Goal: Information Seeking & Learning: Find specific page/section

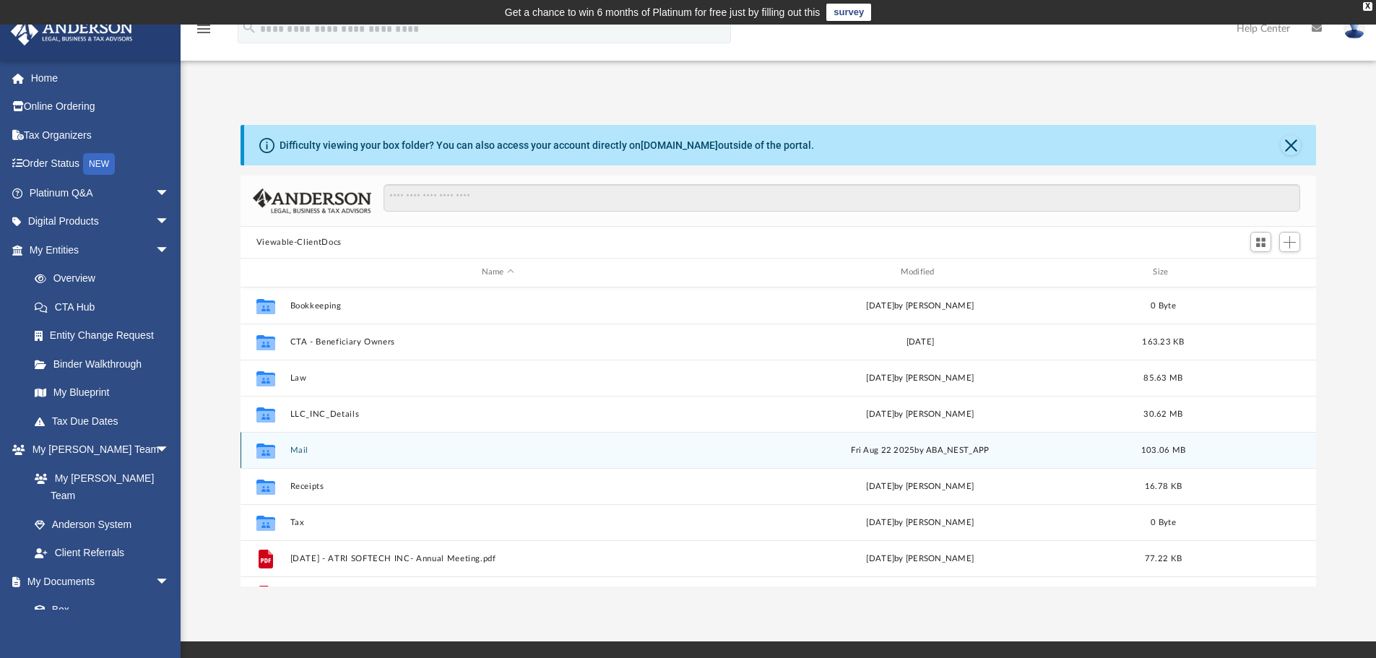
scroll to position [14177, 0]
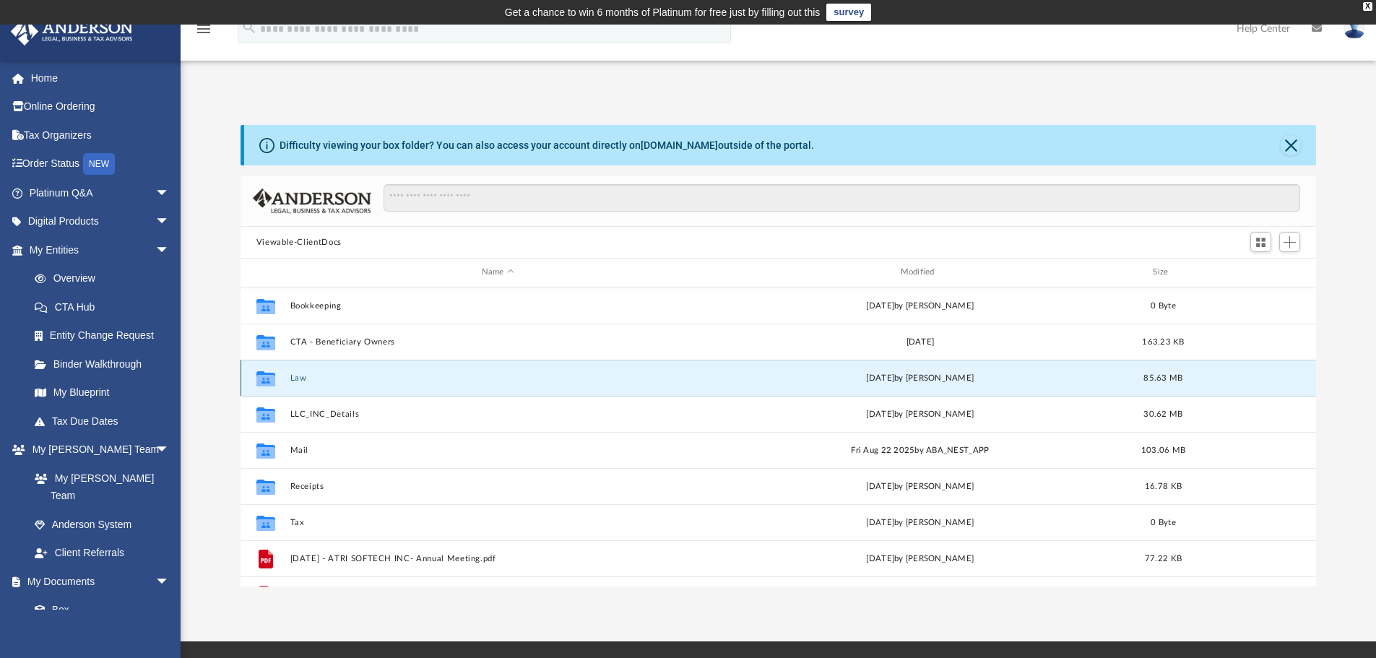
click at [293, 374] on button "Law" at bounding box center [498, 377] width 416 height 9
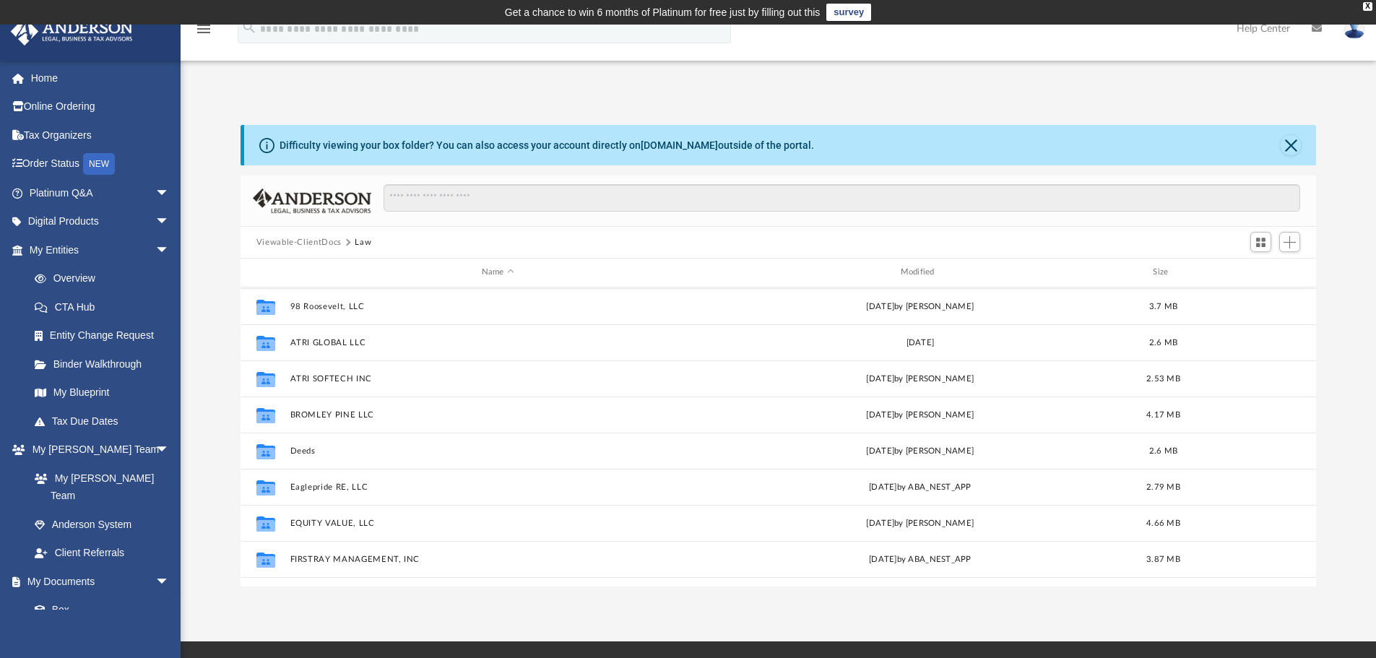
scroll to position [253, 0]
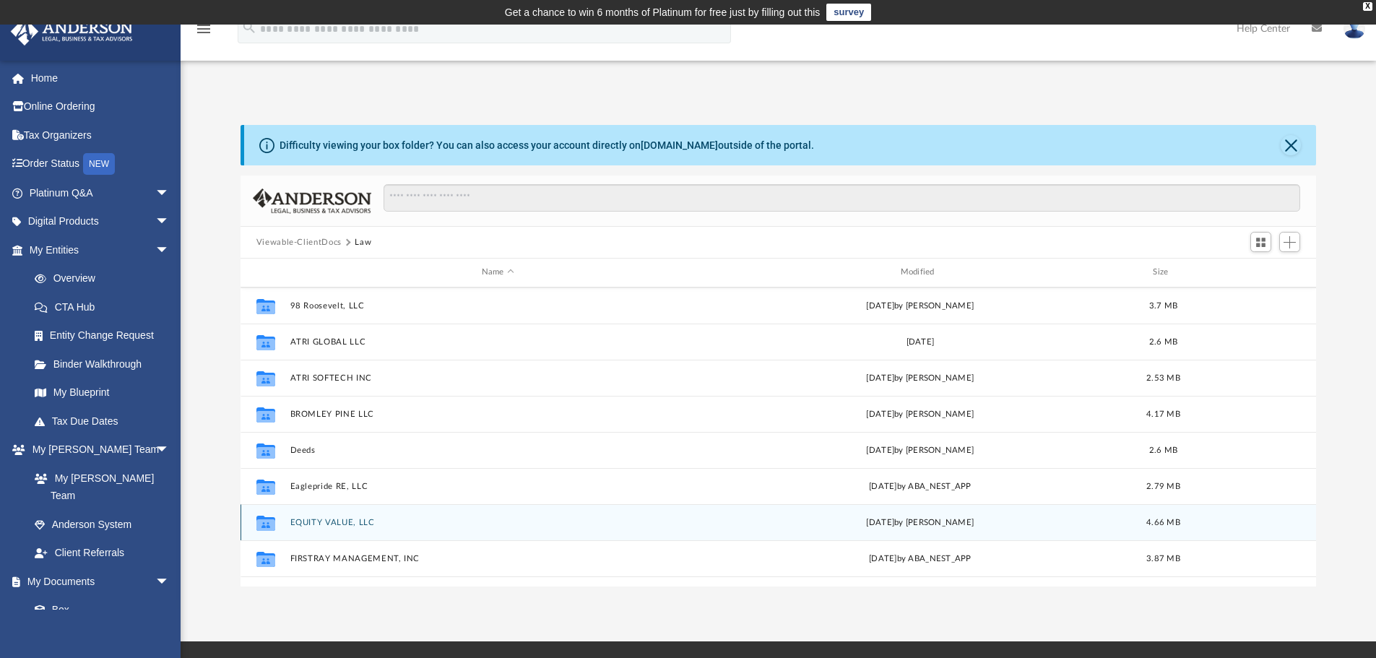
click at [329, 526] on button "EQUITY VALUE, LLC" at bounding box center [498, 522] width 416 height 9
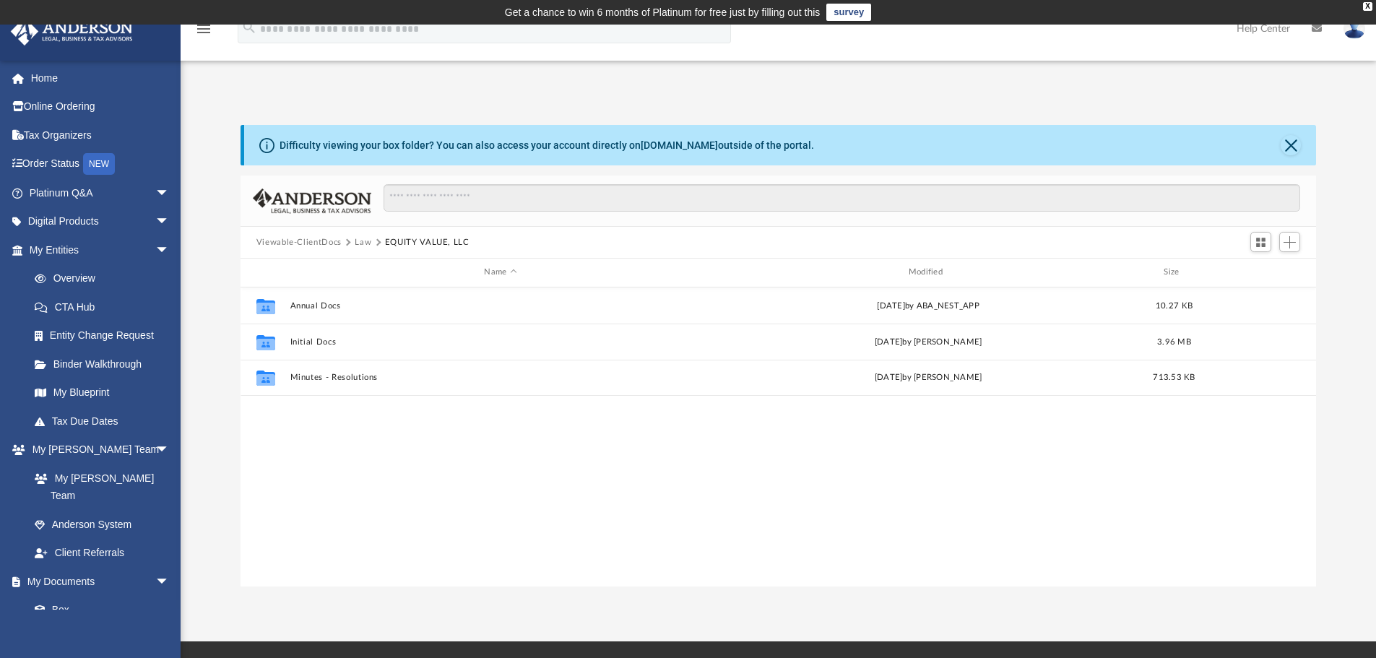
scroll to position [0, 0]
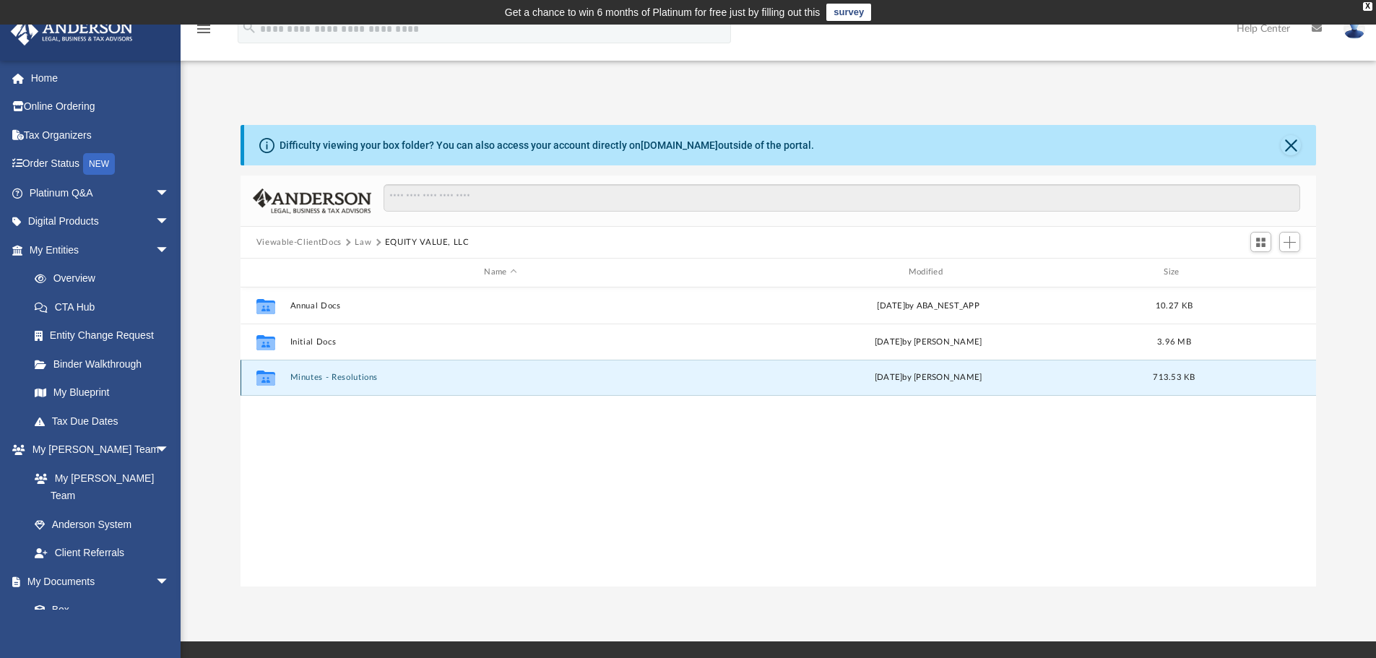
click at [333, 374] on button "Minutes - Resolutions" at bounding box center [500, 377] width 421 height 9
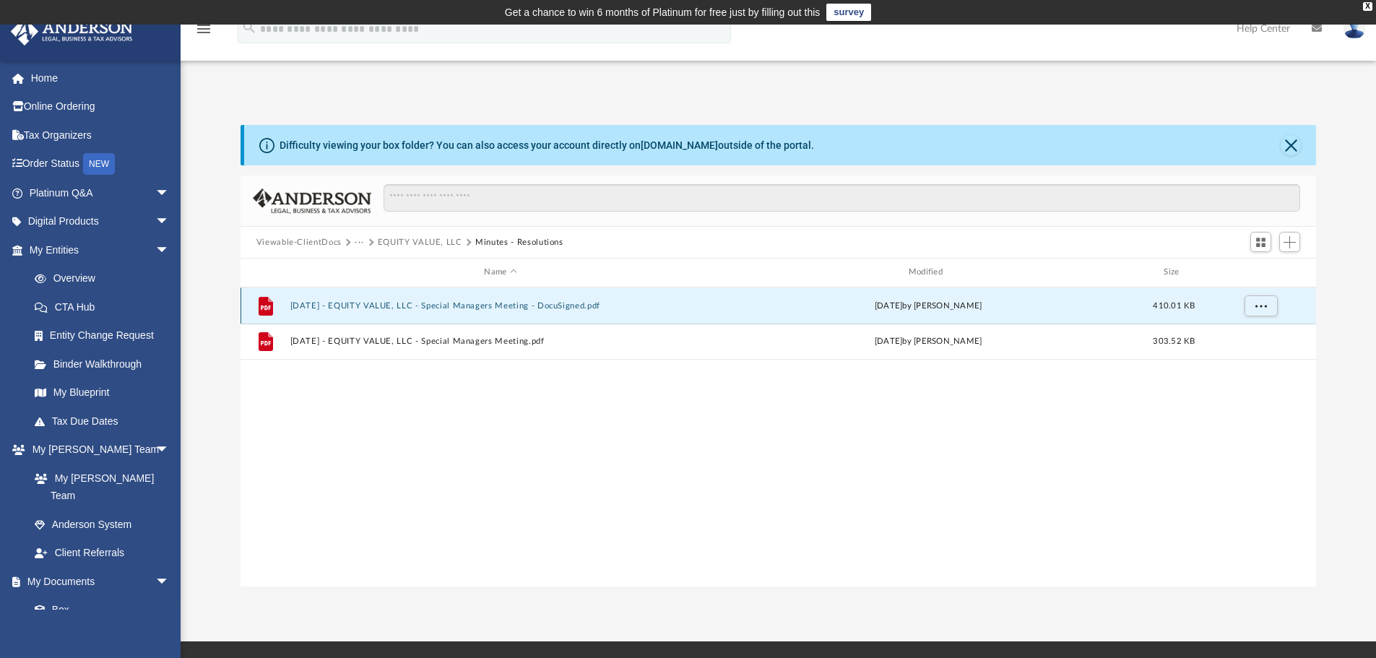
click at [382, 304] on button "2025.08.26 - EQUITY VALUE, LLC - Special Managers Meeting - DocuSigned.pdf" at bounding box center [500, 305] width 421 height 9
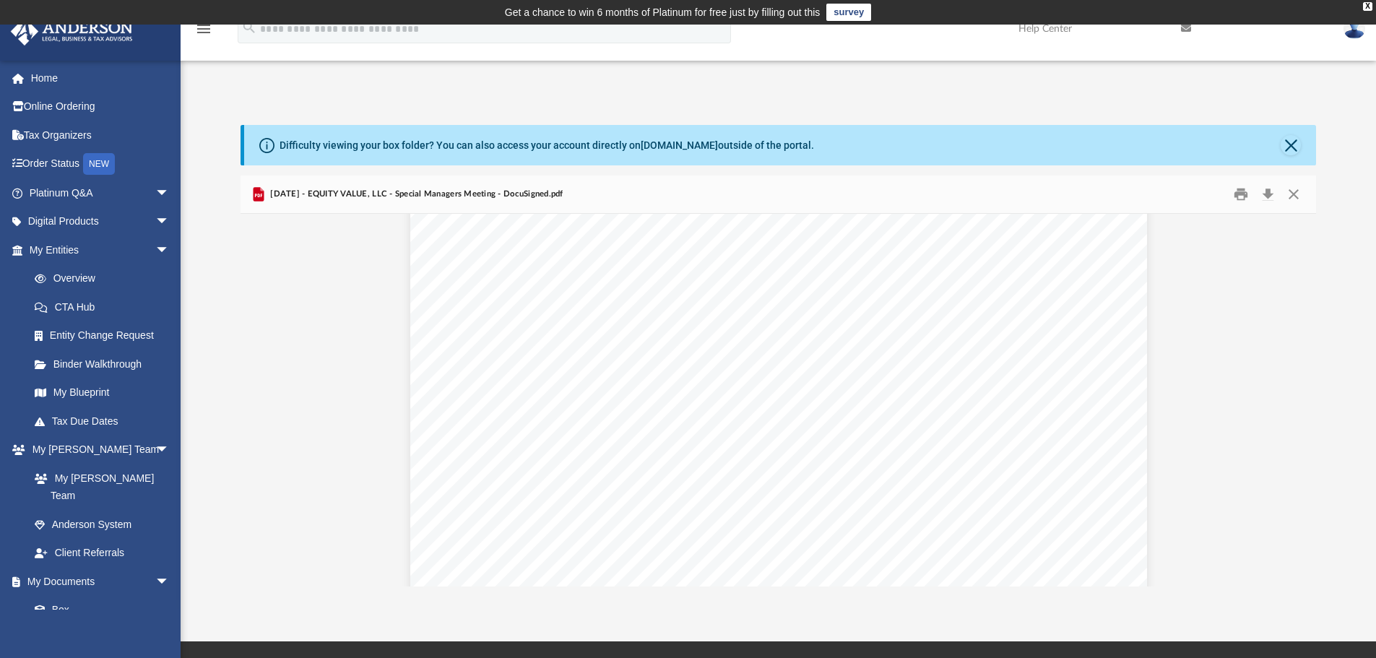
scroll to position [918, 0]
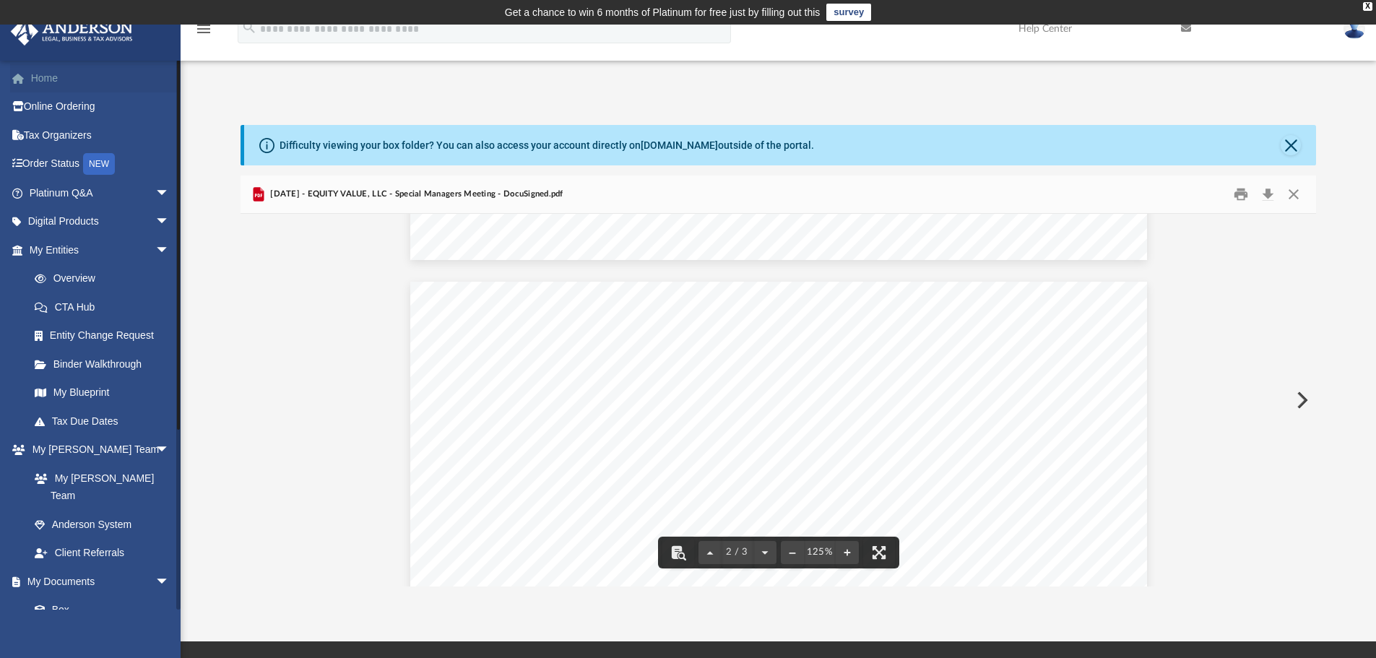
click at [45, 82] on link "Home" at bounding box center [100, 78] width 181 height 29
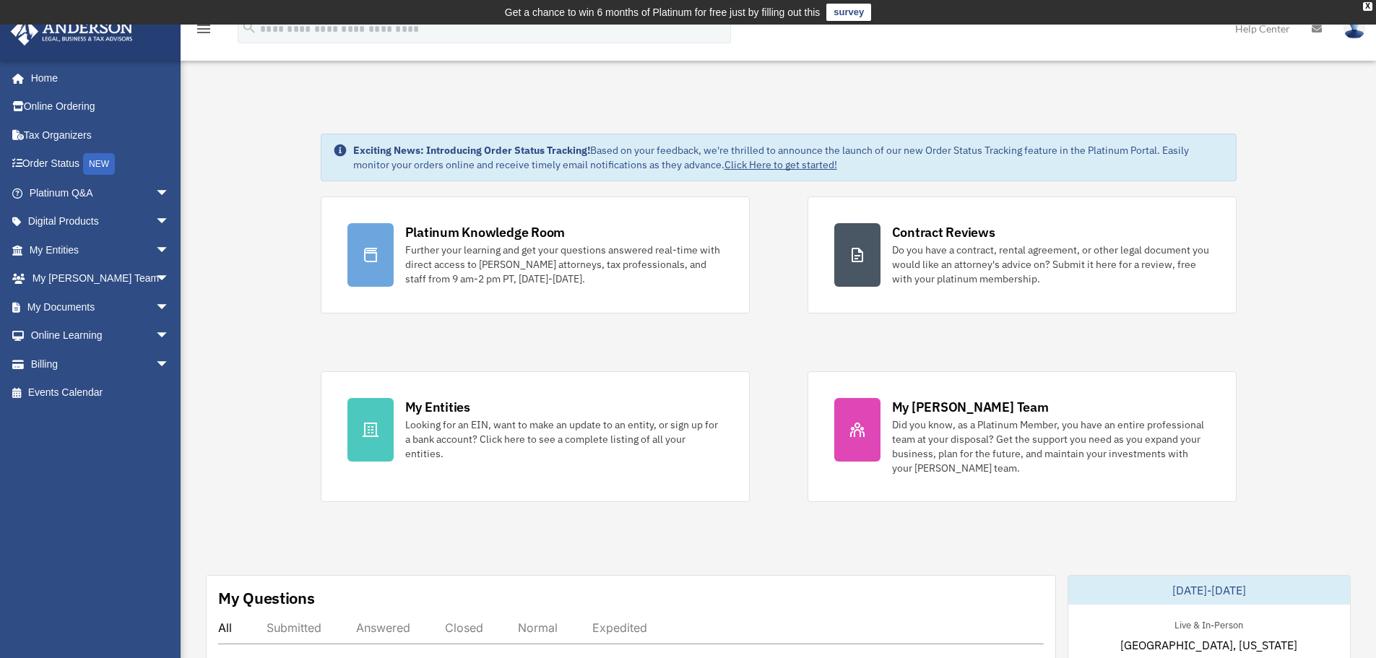
scroll to position [14177, 0]
click at [52, 298] on link "My Documents arrow_drop_down" at bounding box center [100, 307] width 181 height 29
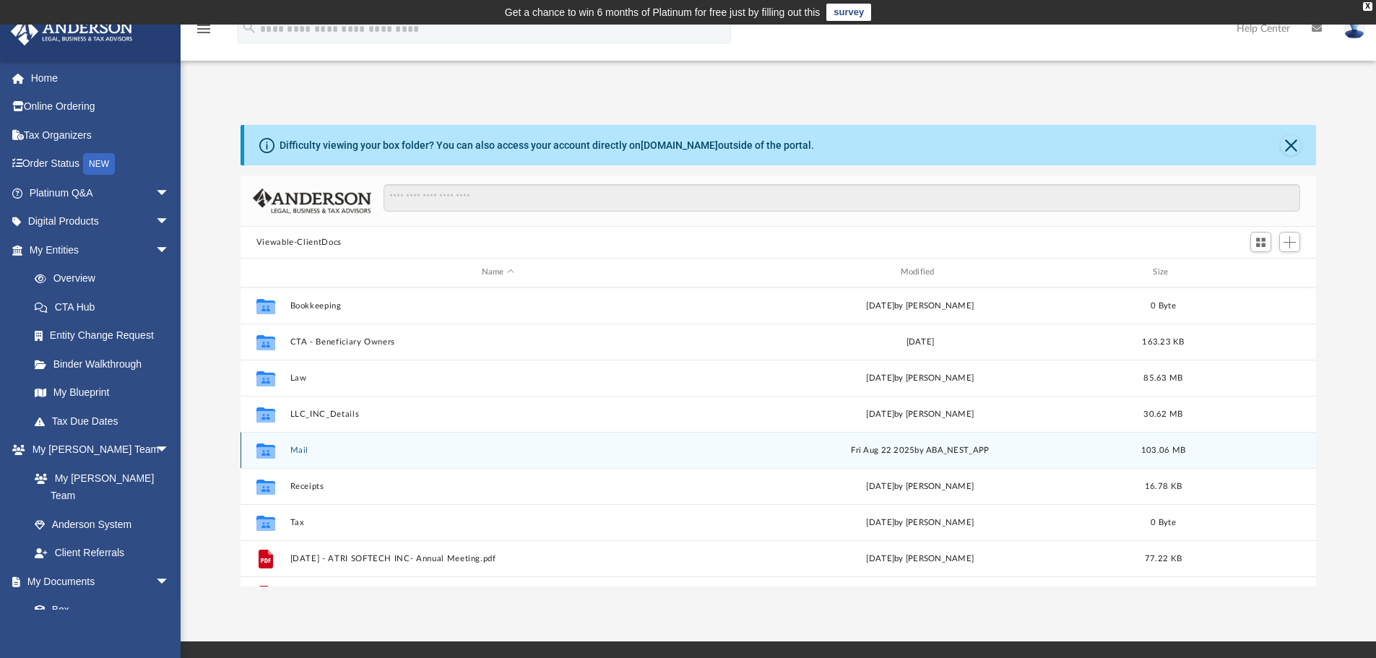
scroll to position [14177, 0]
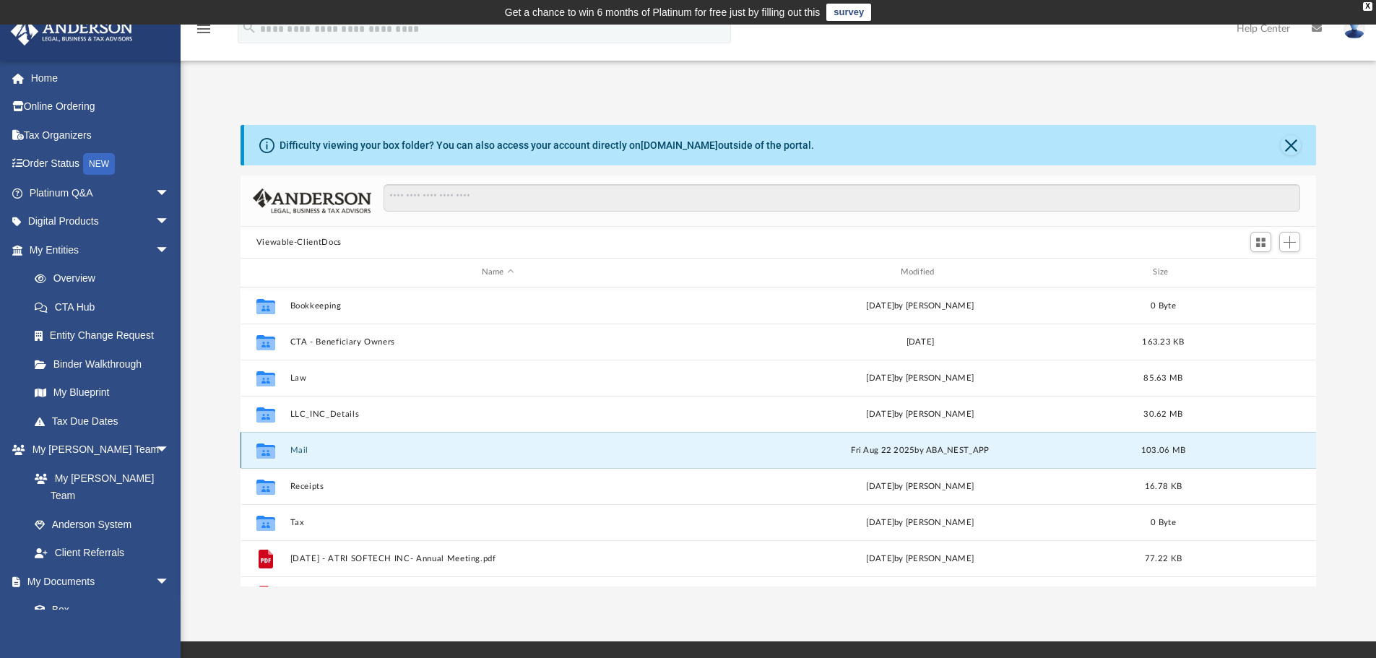
click at [298, 446] on button "Mail" at bounding box center [498, 450] width 416 height 9
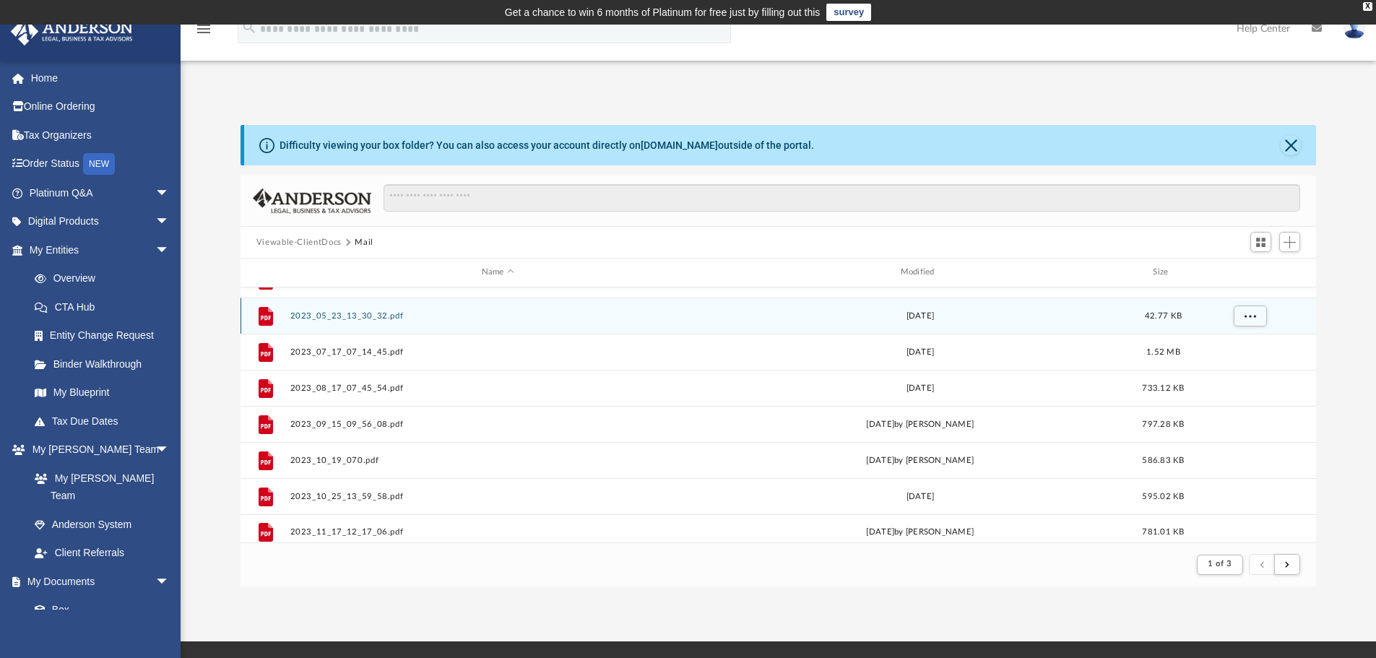
scroll to position [273, 1065]
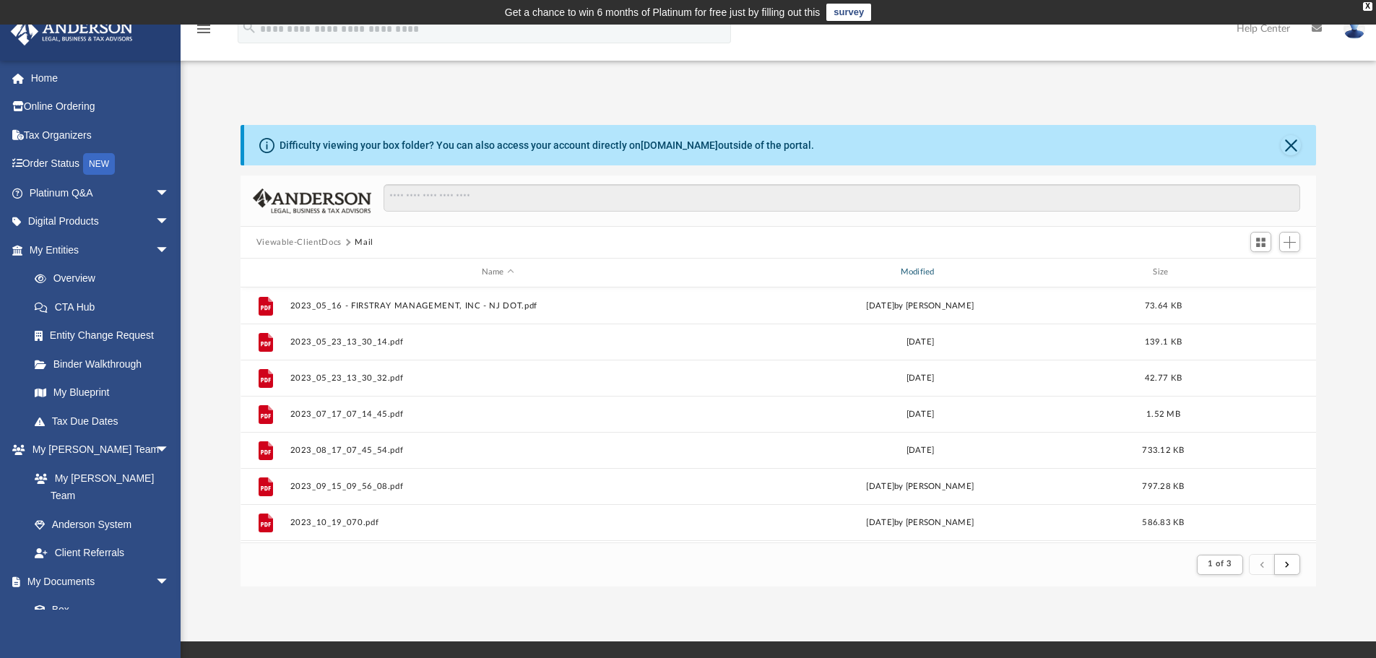
click at [920, 277] on div "Modified" at bounding box center [920, 272] width 416 height 13
click at [919, 274] on div "Modified" at bounding box center [920, 272] width 416 height 13
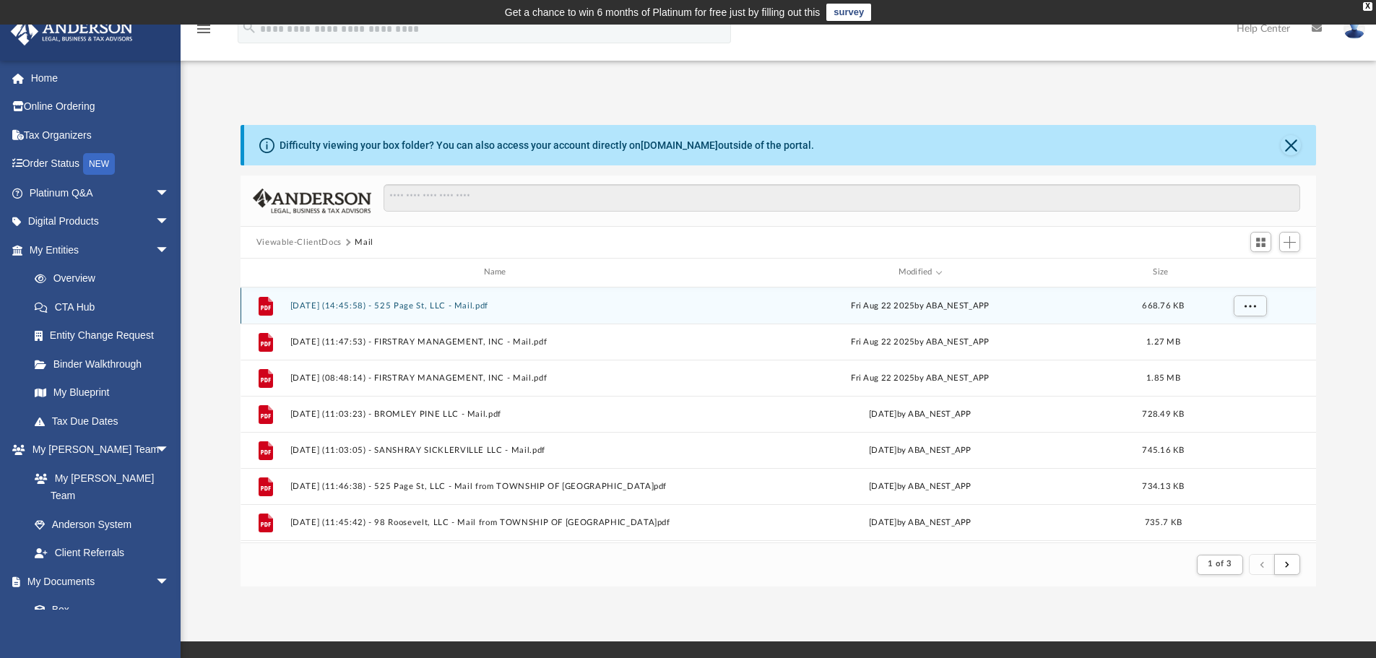
click at [405, 299] on div "File [DATE] (14:45:58) - 525 Page St, LLC - Mail.pdf [DATE] by ABA_NEST_APP 668…" at bounding box center [779, 306] width 1076 height 36
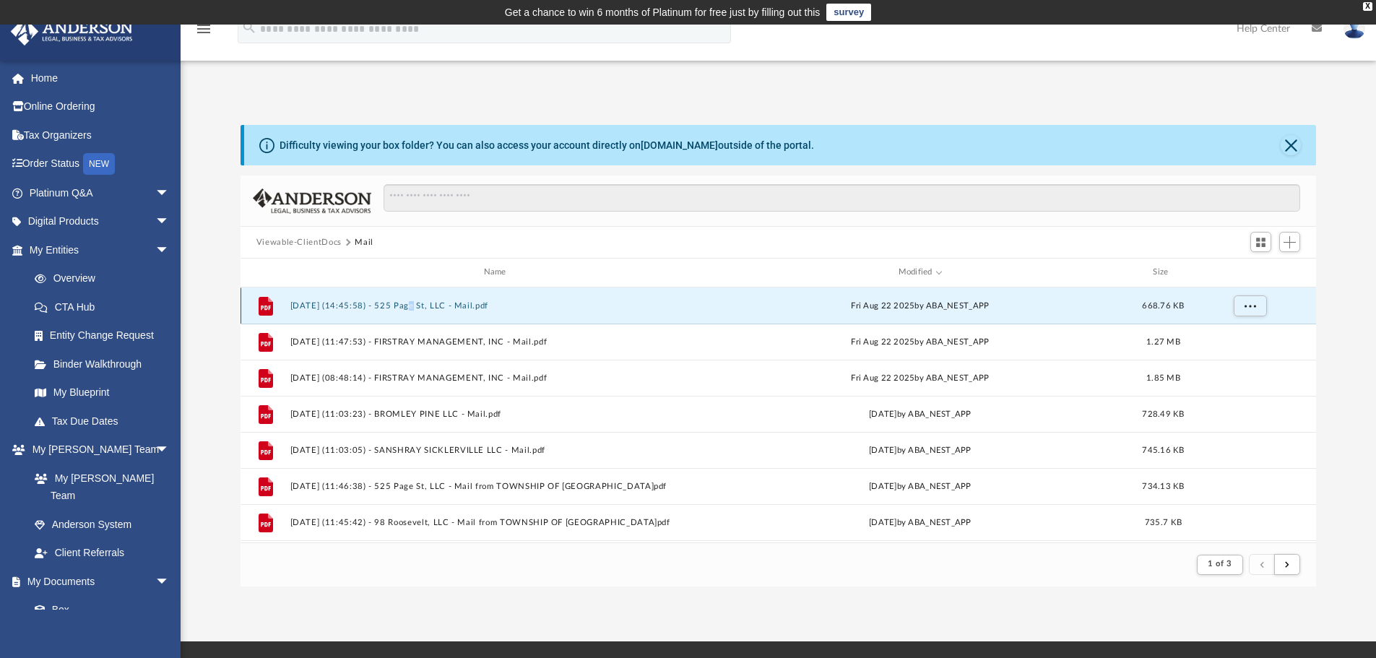
click at [405, 299] on div "File [DATE] (14:45:58) - 525 Page St, LLC - Mail.pdf [DATE] by ABA_NEST_APP 668…" at bounding box center [779, 306] width 1076 height 36
click at [431, 311] on div "File [DATE] (14:45:58) - 525 Page St, LLC - Mail.pdf [DATE] by ABA_NEST_APP 668…" at bounding box center [779, 306] width 1076 height 36
type textarea "**"
click at [431, 311] on div "File [DATE] (14:45:58) - 525 Page St, LLC - Mail.pdf [DATE] by ABA_NEST_APP 668…" at bounding box center [779, 306] width 1076 height 36
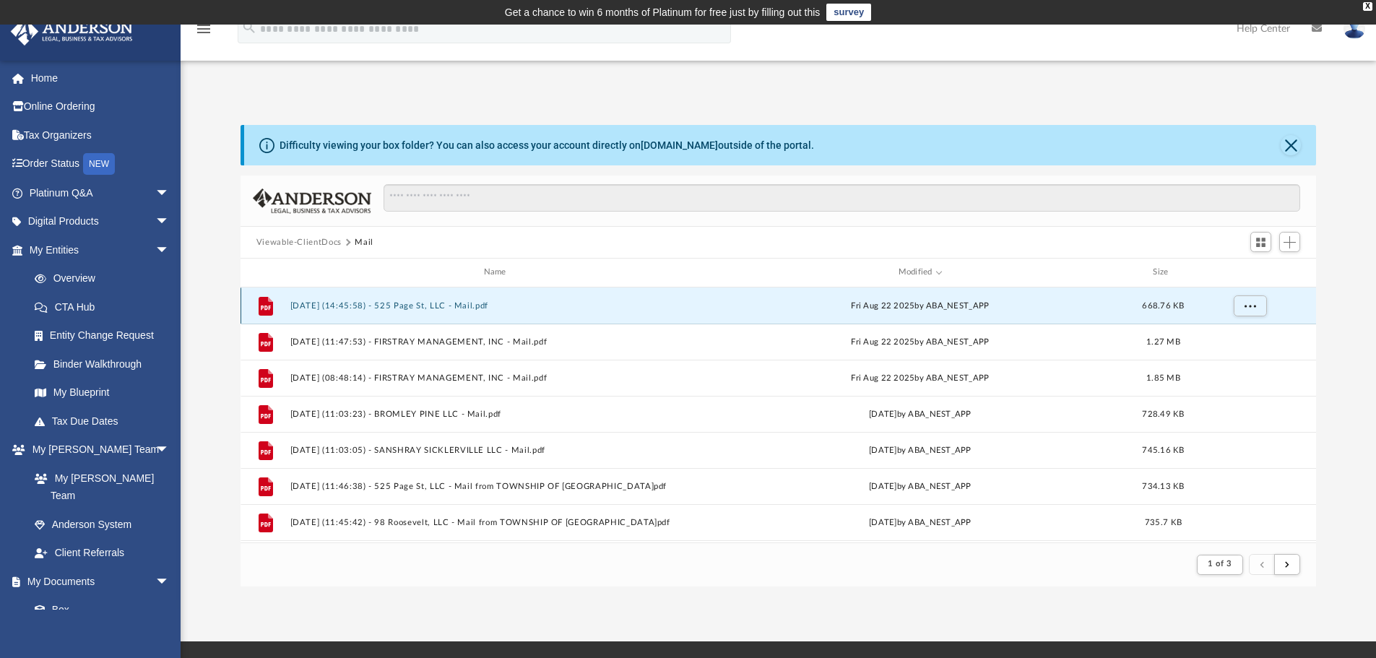
click at [271, 308] on icon "grid" at bounding box center [266, 305] width 14 height 19
click at [915, 306] on div "[DATE] by ABA_NEST_APP" at bounding box center [920, 305] width 416 height 13
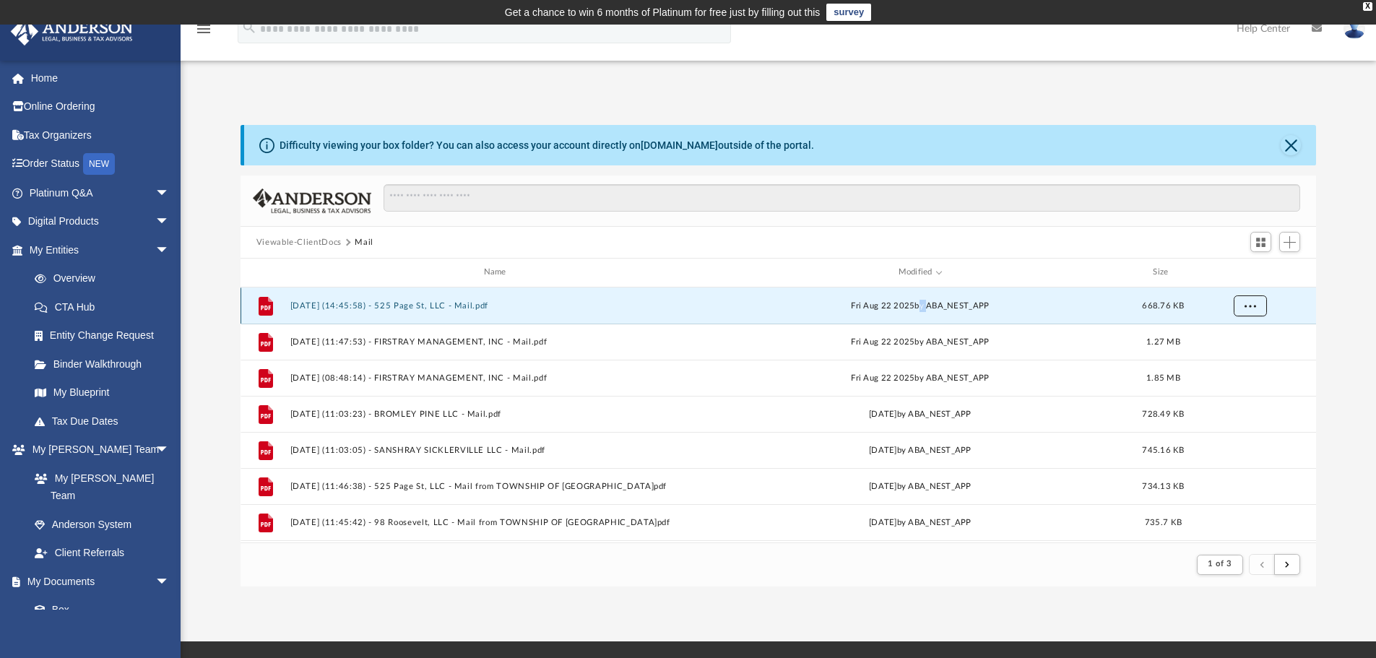
click at [1260, 304] on button "More options" at bounding box center [1249, 306] width 33 height 22
click at [1240, 334] on li "Preview" at bounding box center [1237, 335] width 42 height 15
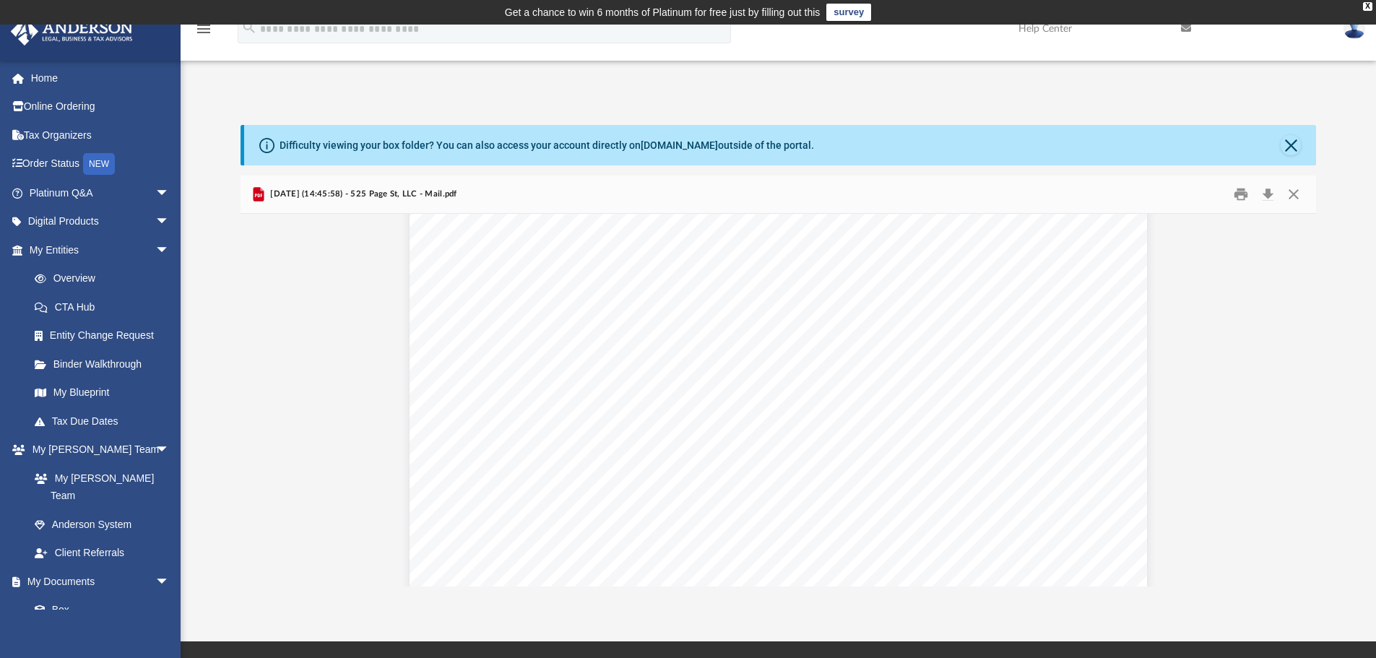
scroll to position [2033, 0]
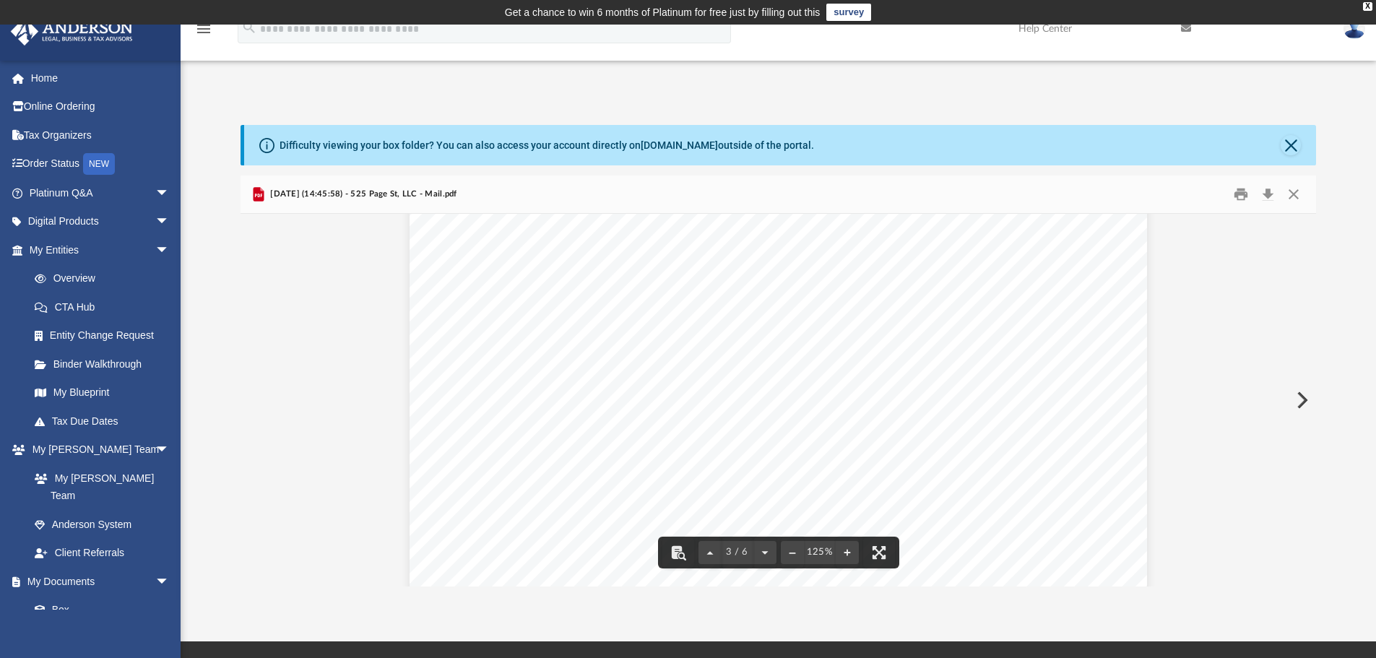
click at [1300, 409] on button "Preview" at bounding box center [1301, 400] width 32 height 40
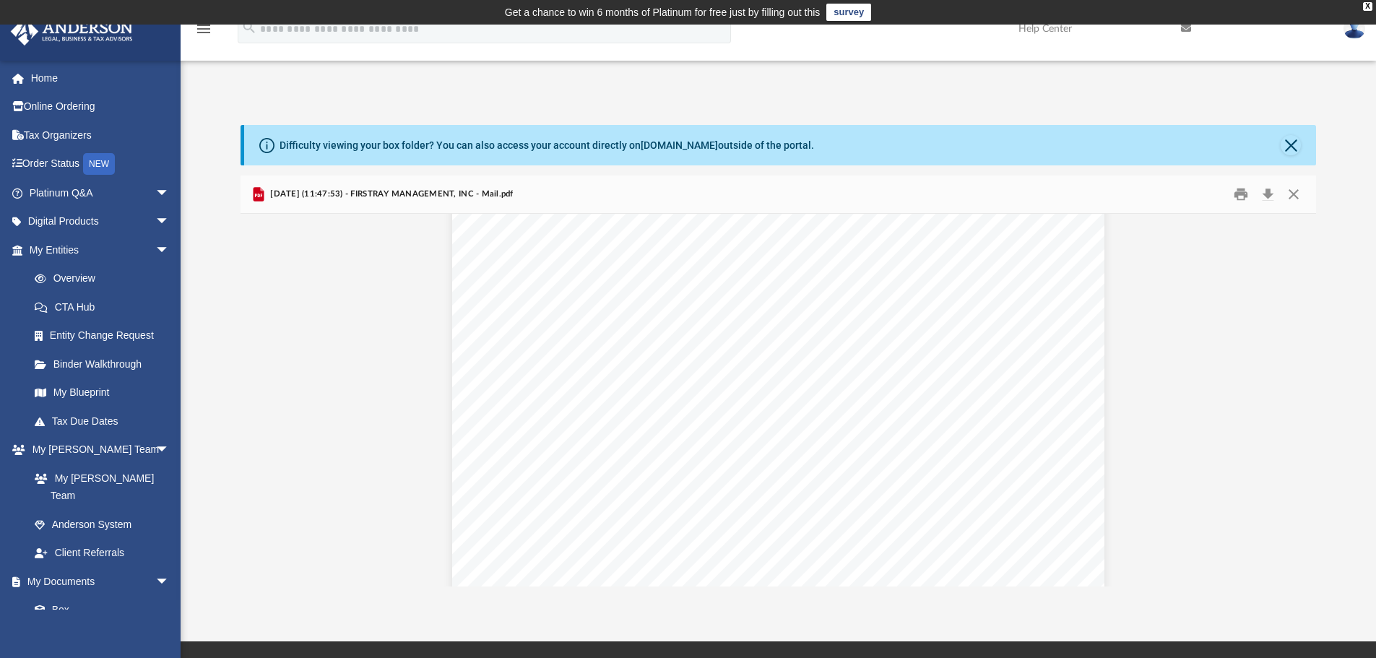
scroll to position [0, 0]
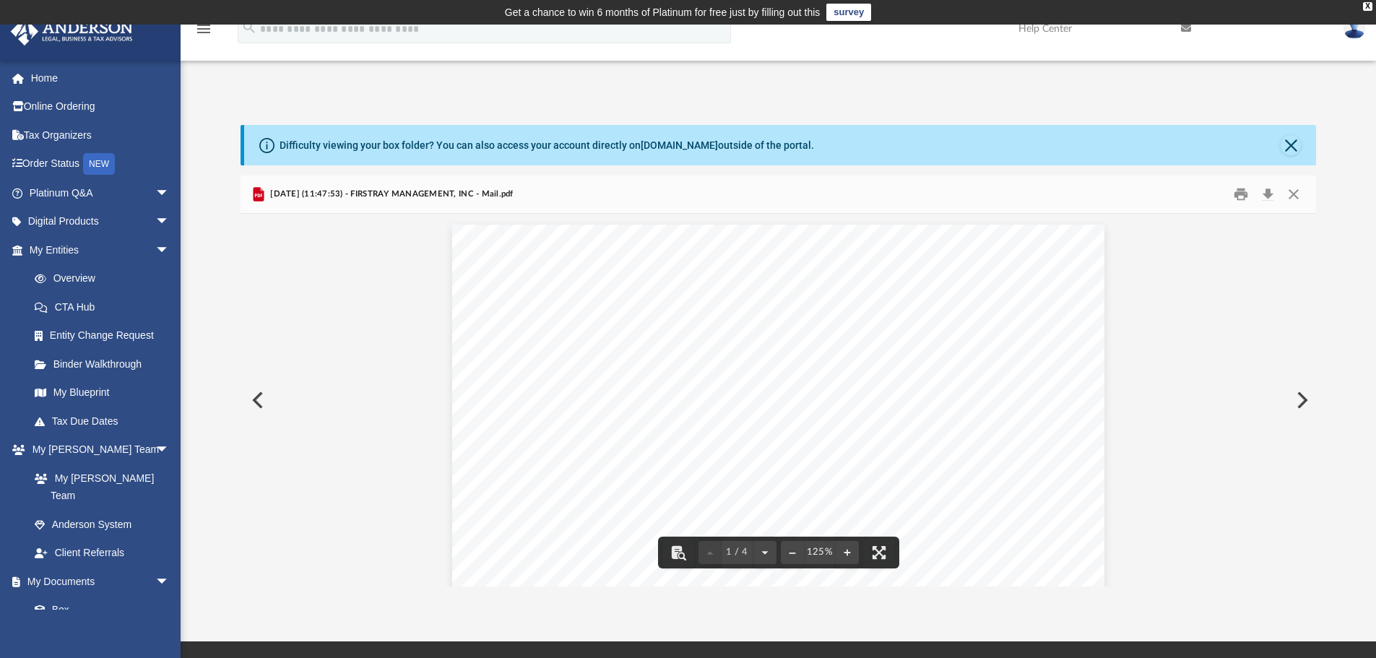
click at [1303, 402] on button "Preview" at bounding box center [1301, 400] width 32 height 40
click at [1303, 398] on button "Preview" at bounding box center [1301, 400] width 32 height 40
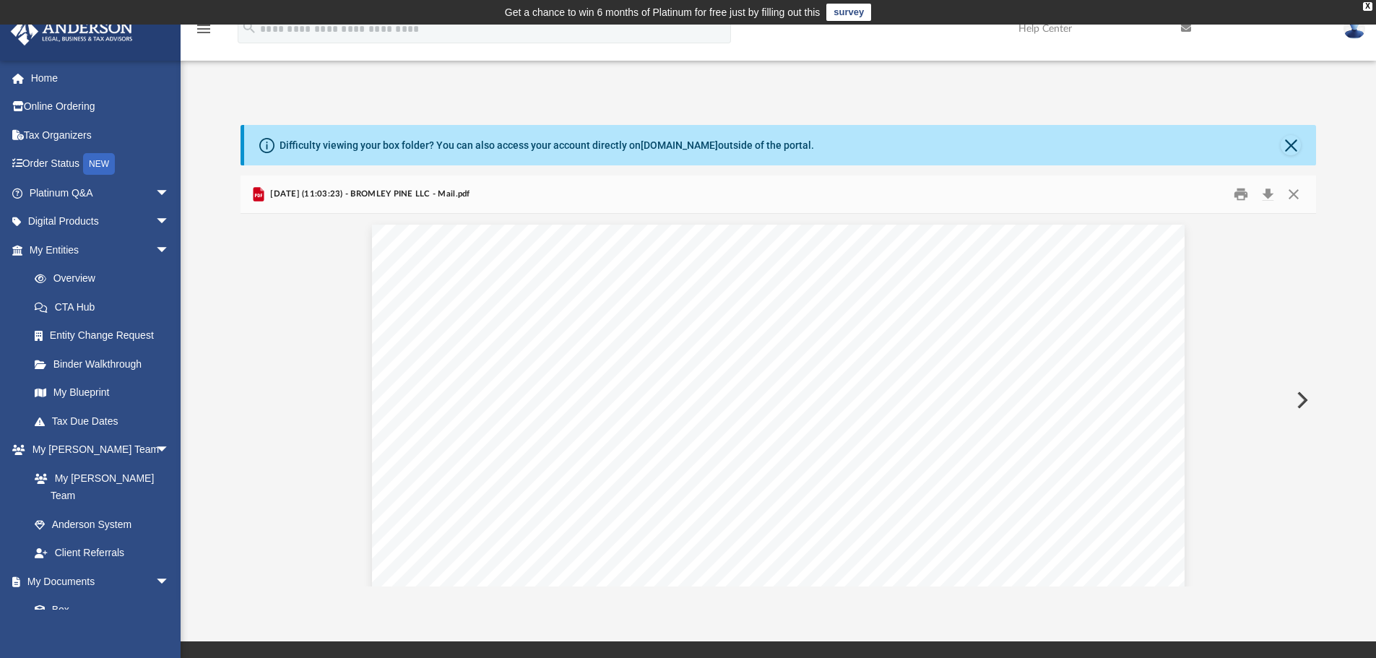
click at [1303, 398] on button "Preview" at bounding box center [1301, 400] width 32 height 40
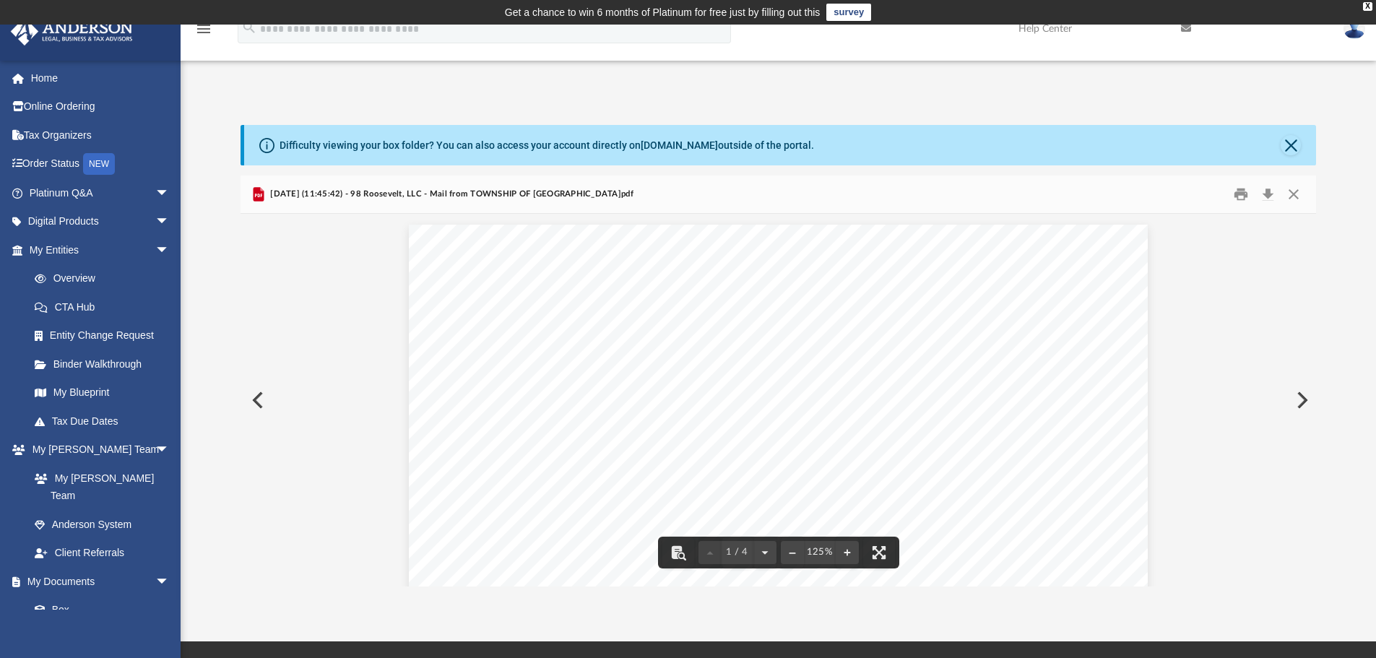
click at [1301, 399] on button "Preview" at bounding box center [1301, 400] width 32 height 40
click at [1297, 397] on button "Preview" at bounding box center [1301, 400] width 32 height 40
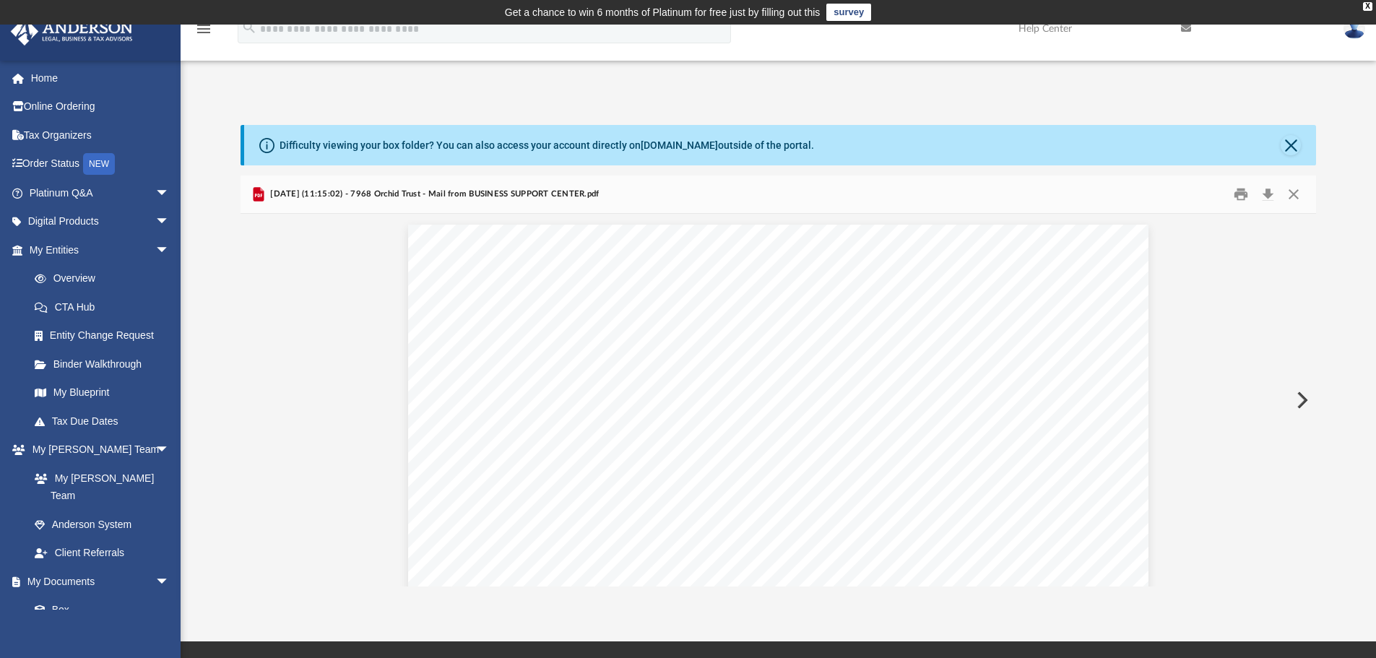
click at [1297, 397] on button "Preview" at bounding box center [1301, 400] width 32 height 40
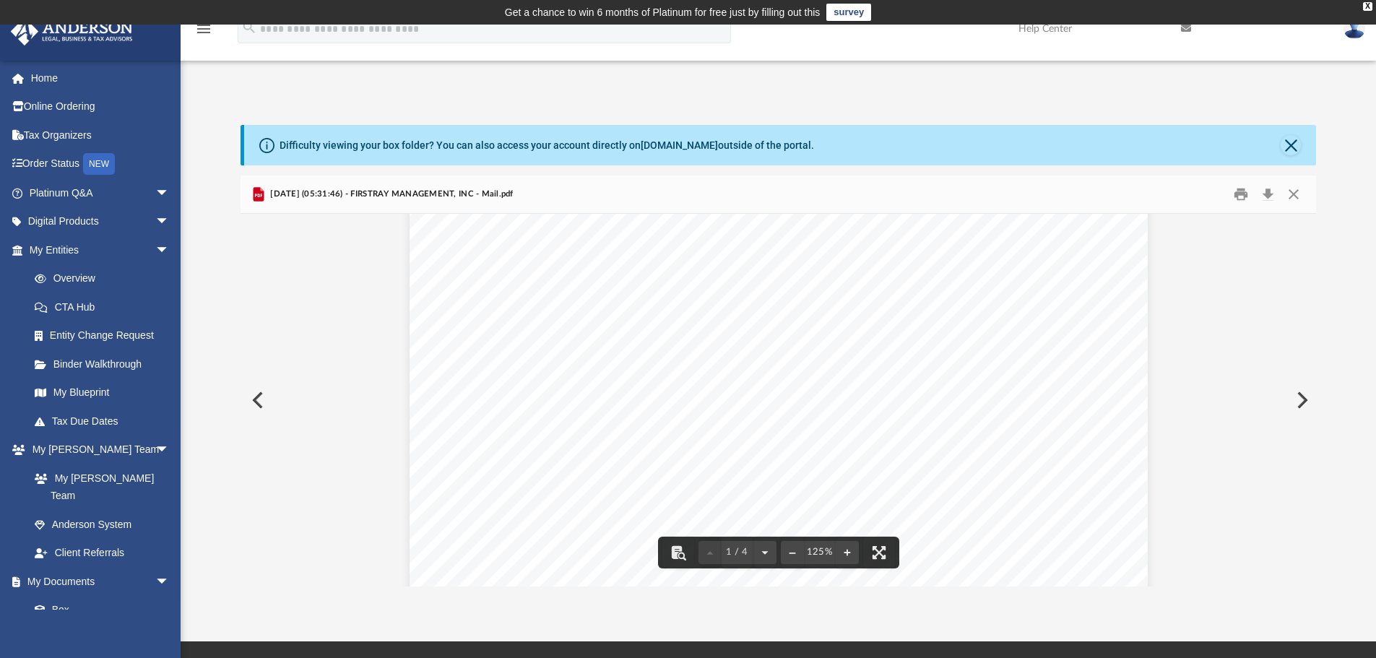
scroll to position [17, 0]
click at [1303, 397] on button "Preview" at bounding box center [1301, 400] width 32 height 40
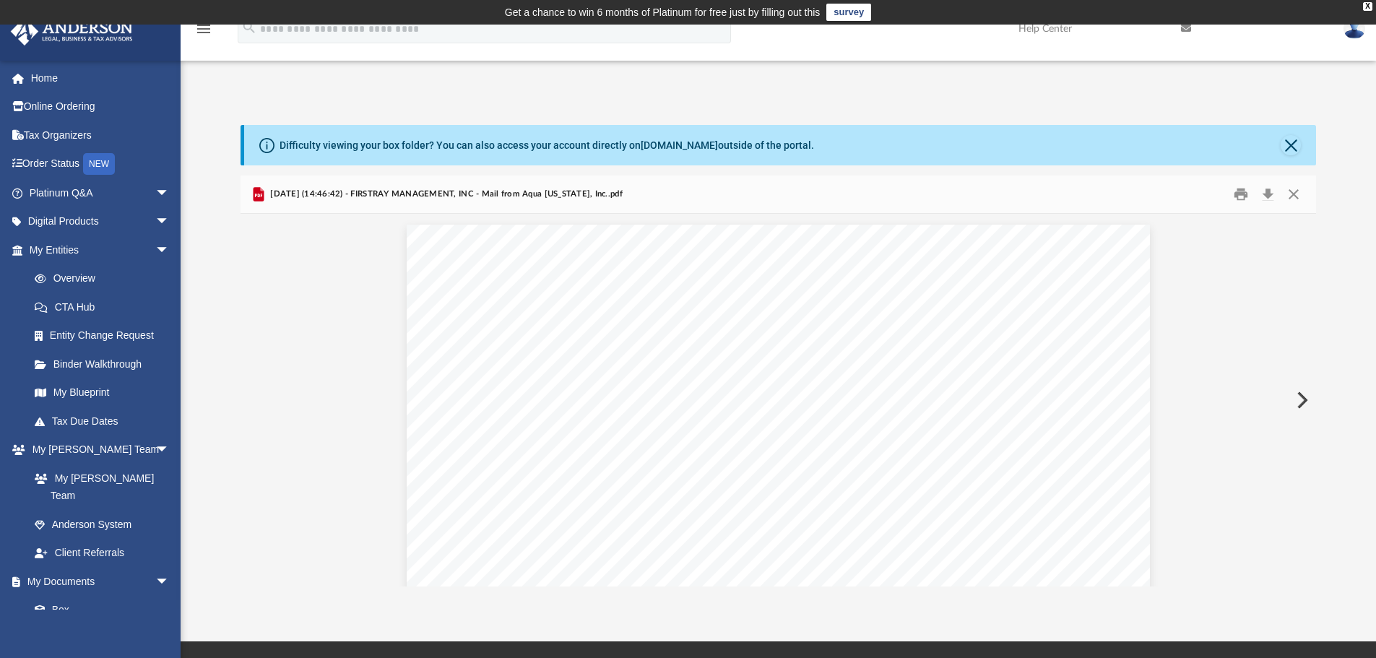
click at [1303, 397] on button "Preview" at bounding box center [1301, 400] width 32 height 40
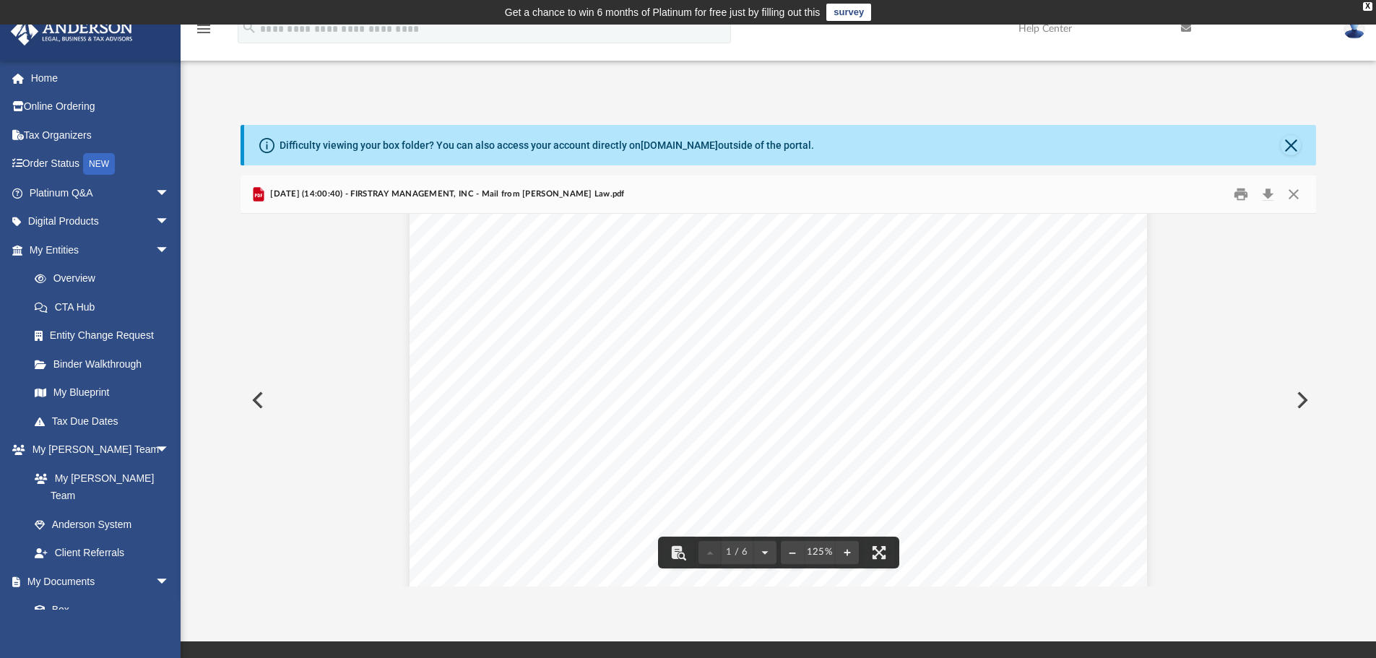
click at [1306, 408] on button "Preview" at bounding box center [1301, 400] width 32 height 40
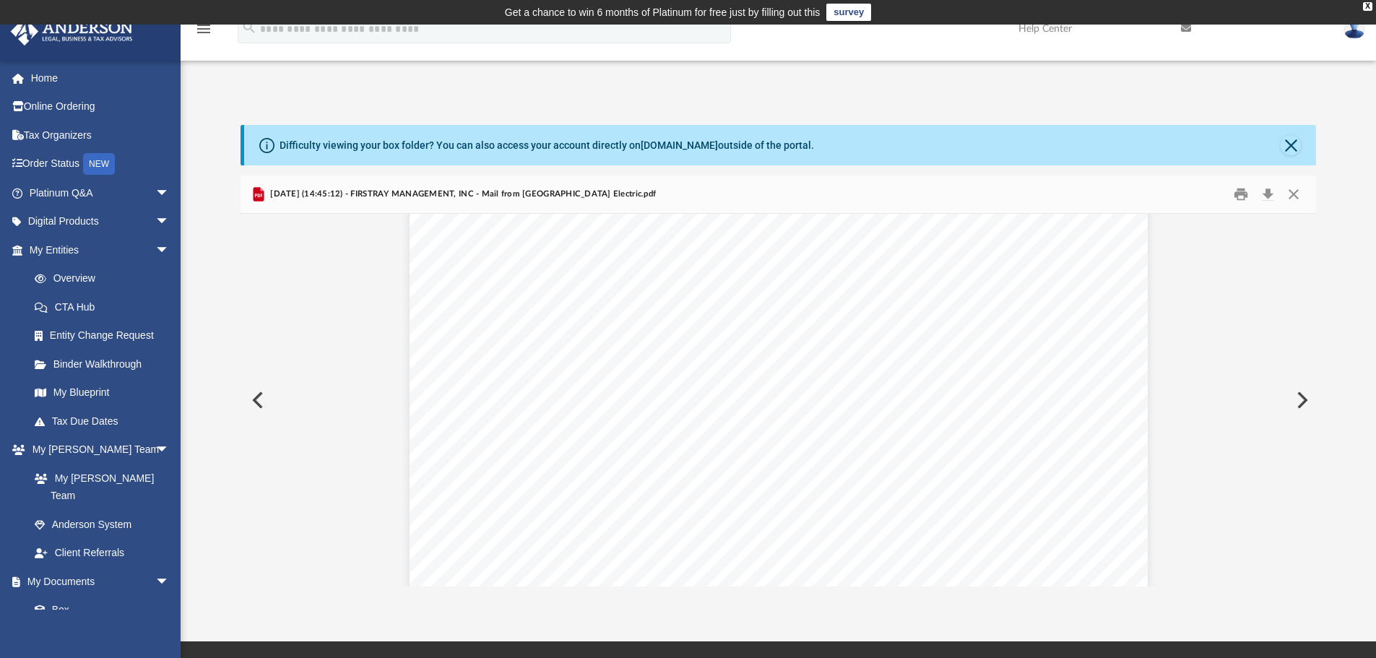
scroll to position [23, 0]
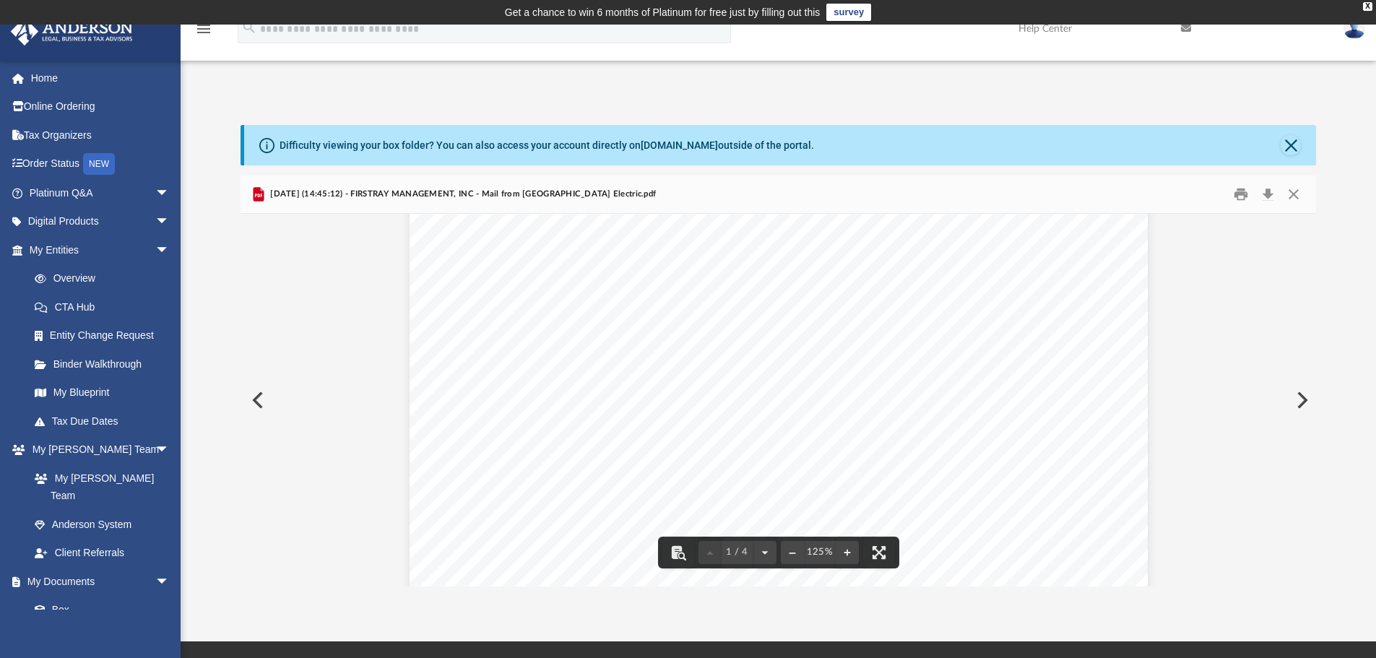
click at [1300, 399] on button "Preview" at bounding box center [1301, 400] width 32 height 40
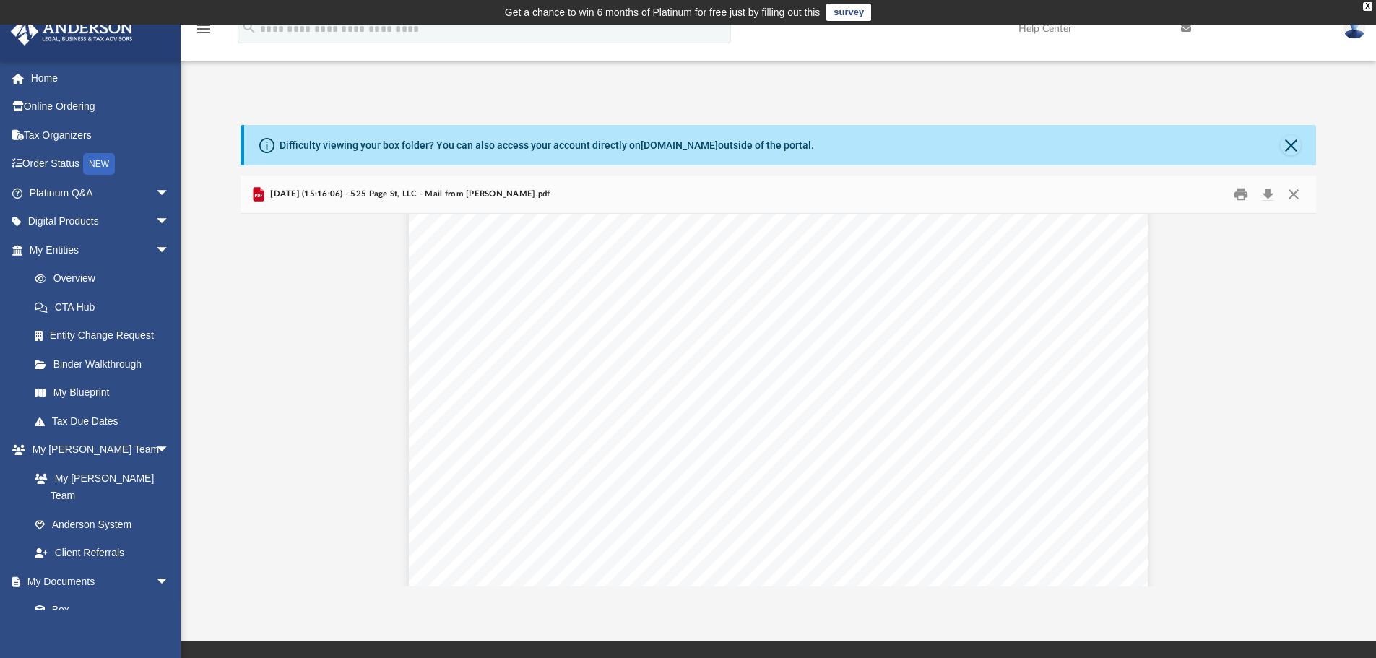
scroll to position [243, 0]
click at [1301, 397] on button "Preview" at bounding box center [1301, 400] width 32 height 40
click at [1300, 394] on button "Preview" at bounding box center [1301, 400] width 32 height 40
